Goal: Task Accomplishment & Management: Complete application form

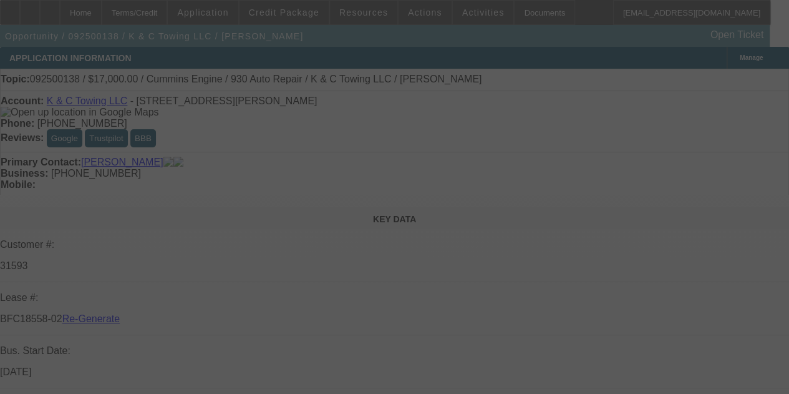
select select "3"
select select "0"
select select "2"
select select "0"
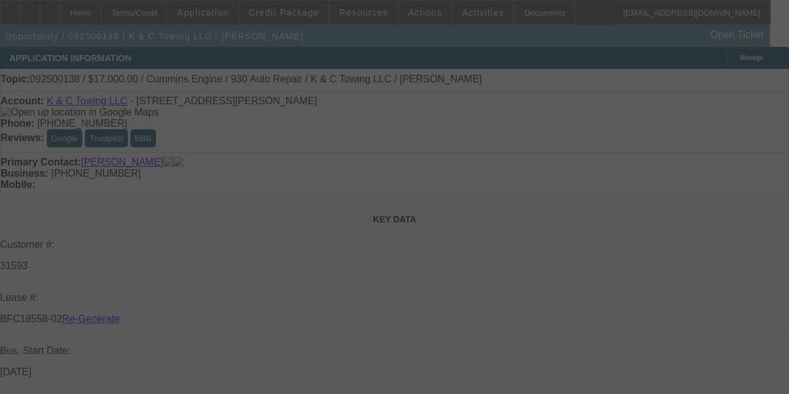
select select "6"
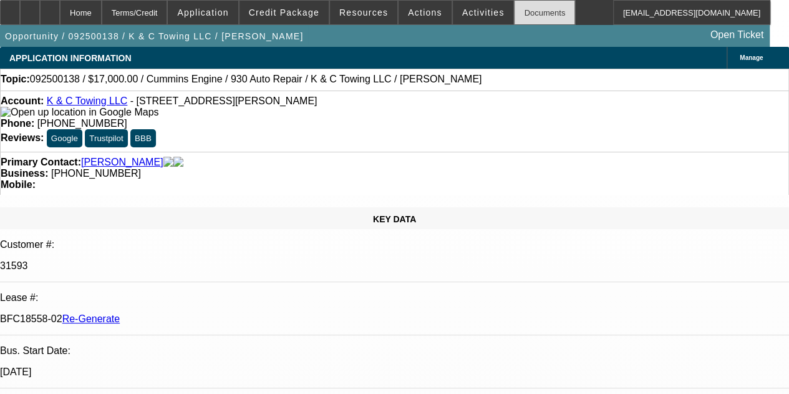
click at [514, 11] on div "Documents" at bounding box center [544, 12] width 61 height 25
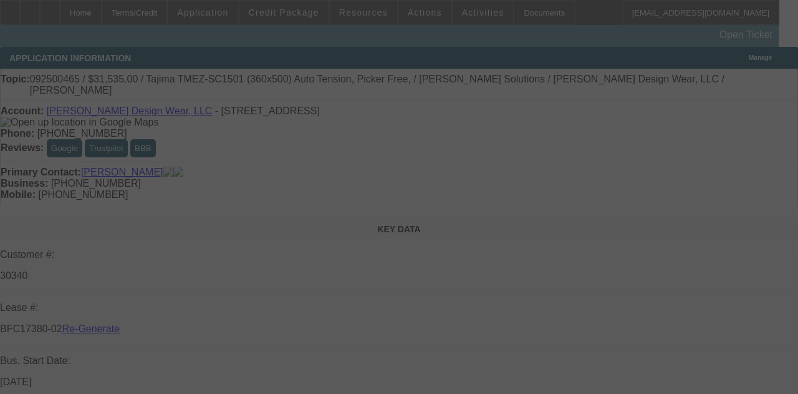
select select "3"
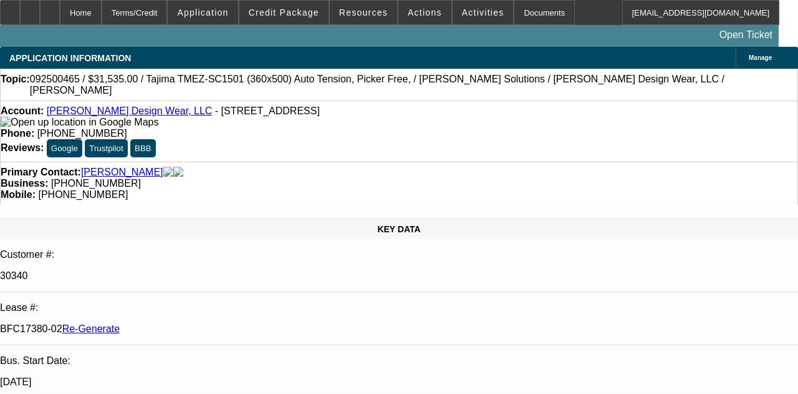
select select "0"
select select "2"
select select "0"
select select "6"
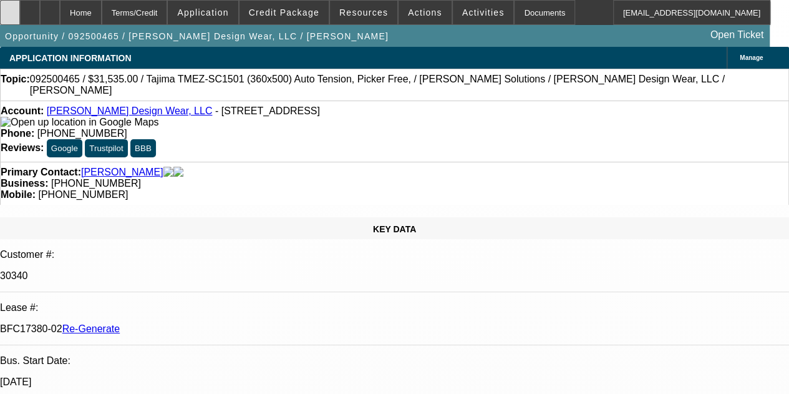
click at [10, 8] on icon at bounding box center [10, 8] width 0 height 0
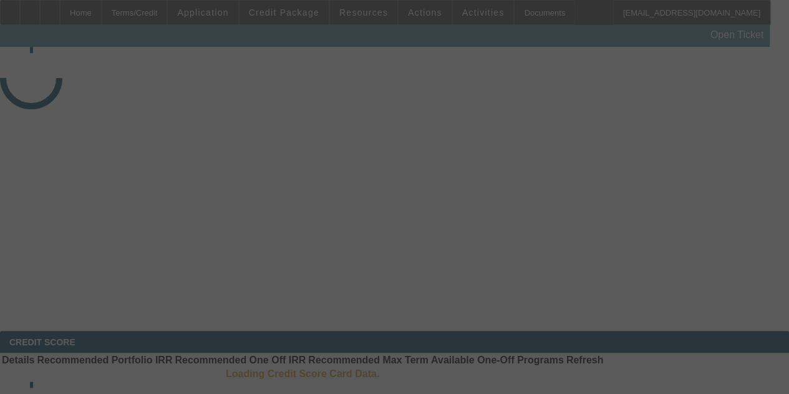
select select "3"
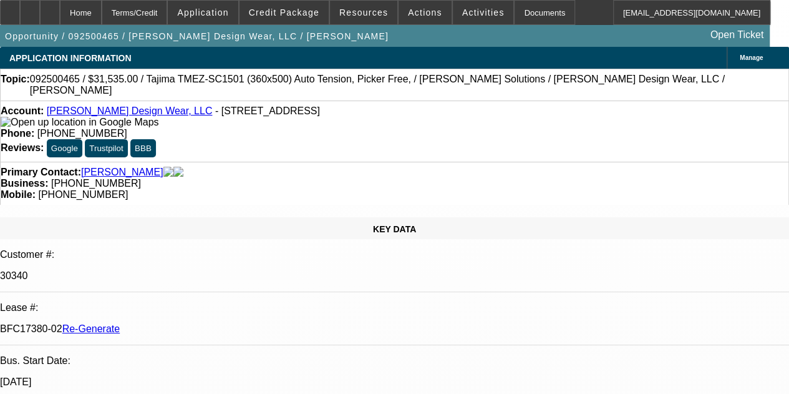
select select "0"
select select "2"
select select "0"
select select "6"
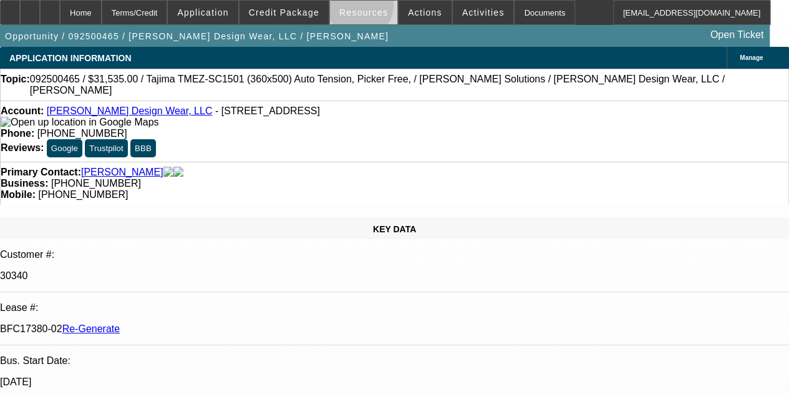
click at [362, 8] on span "Resources" at bounding box center [363, 12] width 49 height 10
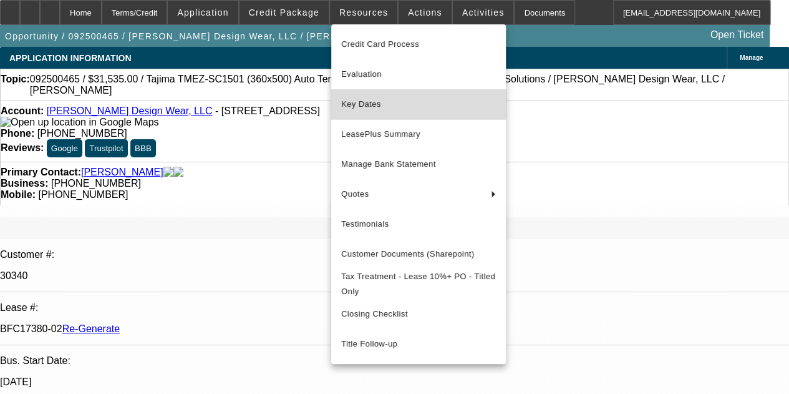
click at [361, 101] on span "Key Dates" at bounding box center [418, 104] width 155 height 15
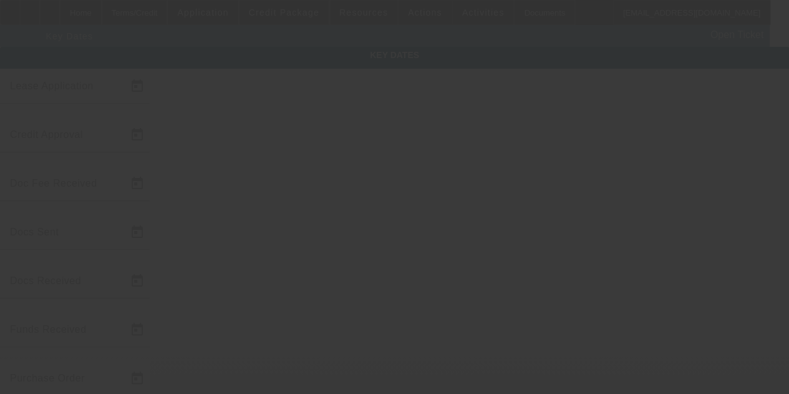
type input "[DATE]"
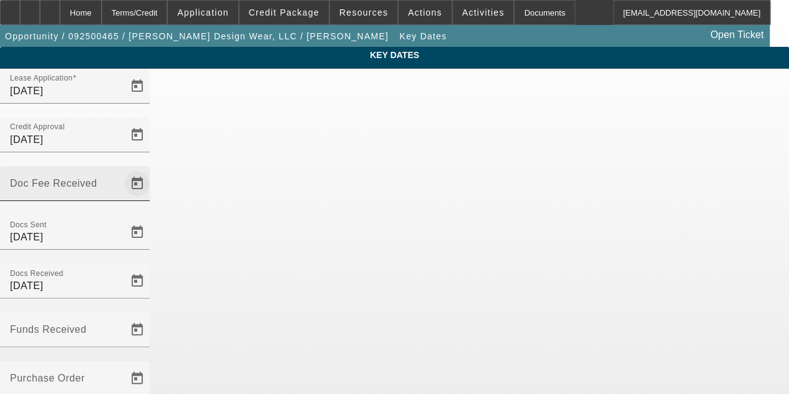
click at [152, 168] on span "Open calendar" at bounding box center [137, 183] width 30 height 30
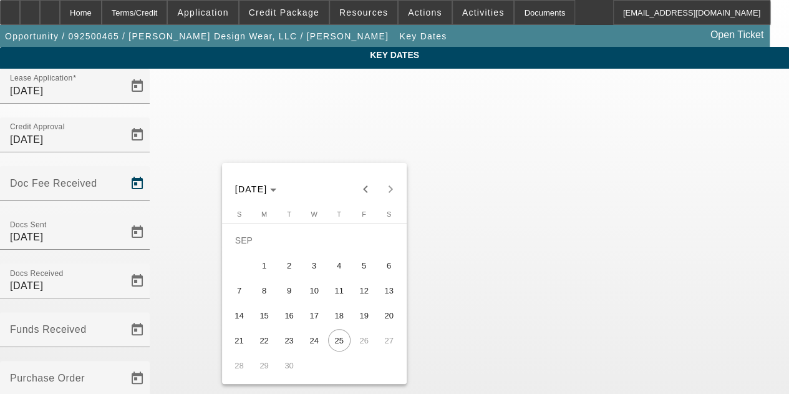
click at [316, 342] on span "24" at bounding box center [314, 340] width 22 height 22
type input "[DATE]"
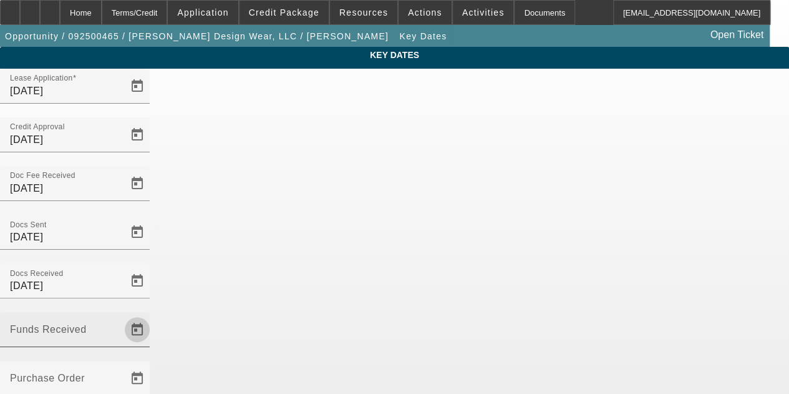
click at [152, 314] on span "Open calendar" at bounding box center [137, 329] width 30 height 30
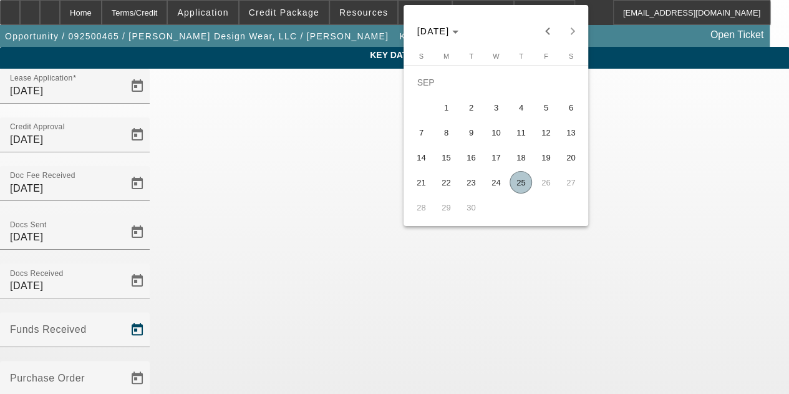
click at [519, 186] on span "25" at bounding box center [521, 182] width 22 height 22
type input "[DATE]"
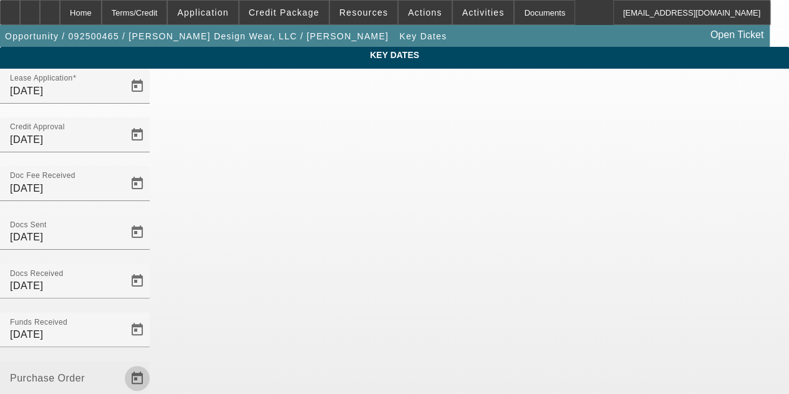
click at [152, 363] on span "Open calendar" at bounding box center [137, 378] width 30 height 30
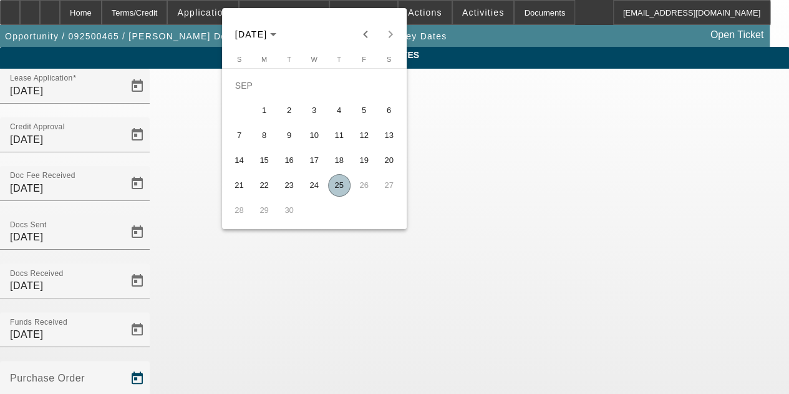
click at [335, 191] on span "25" at bounding box center [339, 185] width 22 height 22
type input "[DATE]"
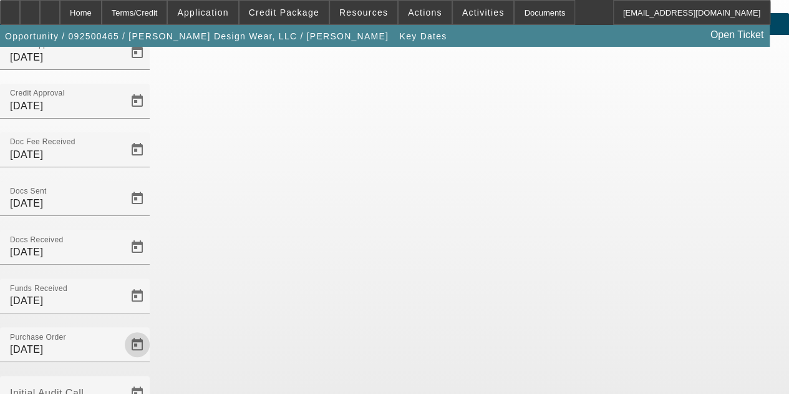
scroll to position [81, 0]
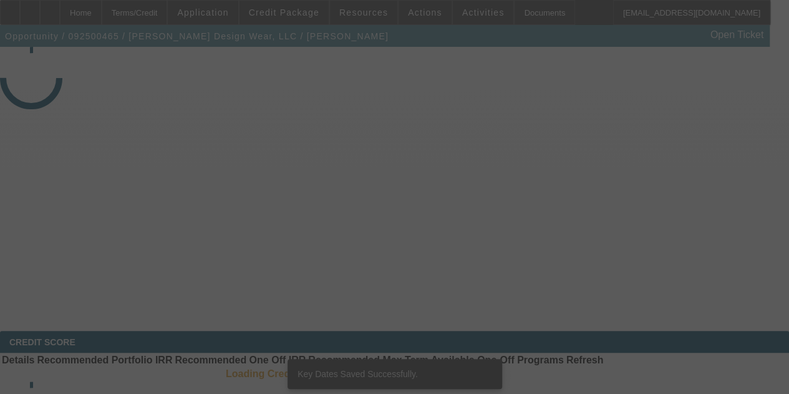
select select "3"
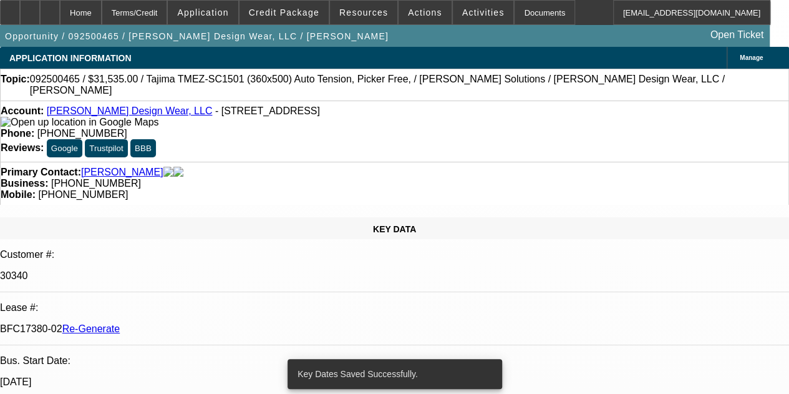
select select "0"
select select "2"
select select "0"
select select "6"
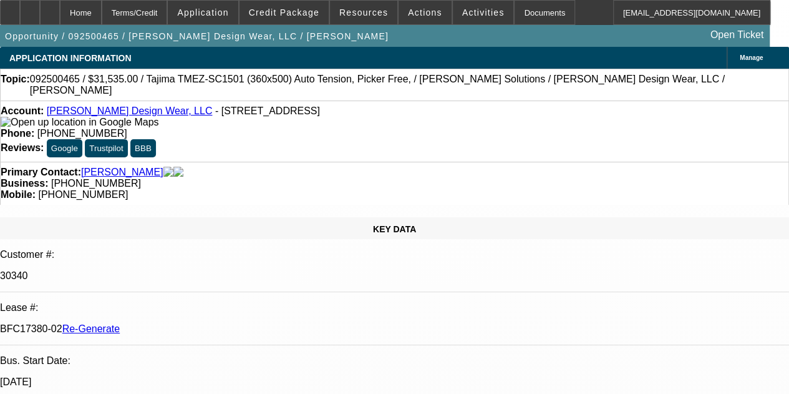
click at [514, 13] on div "Documents" at bounding box center [544, 12] width 61 height 25
click at [463, 5] on span at bounding box center [483, 13] width 61 height 30
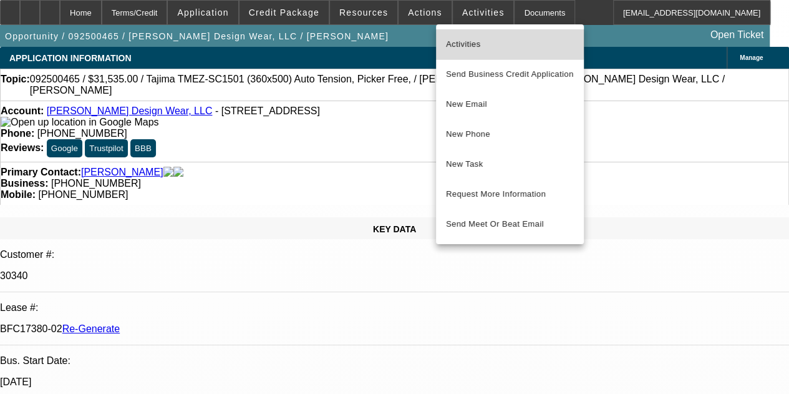
click at [462, 41] on span "Activities" at bounding box center [510, 44] width 128 height 15
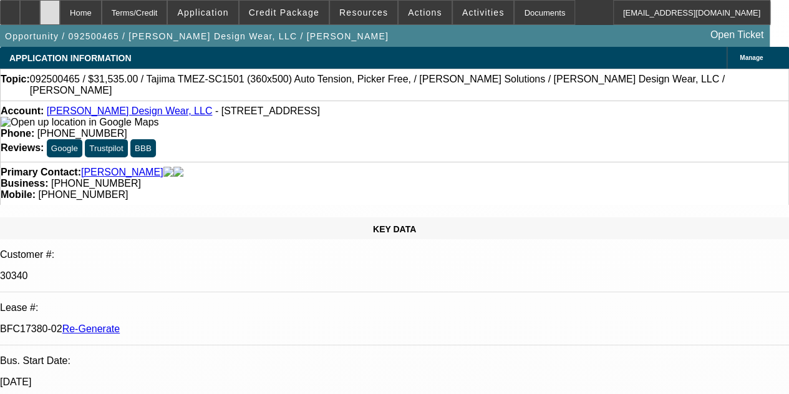
click at [50, 8] on icon at bounding box center [50, 8] width 0 height 0
